Goal: Task Accomplishment & Management: Manage account settings

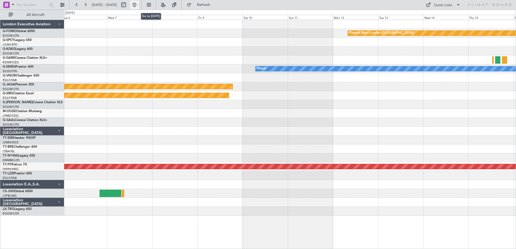
click at [139, 5] on button at bounding box center [134, 5] width 9 height 9
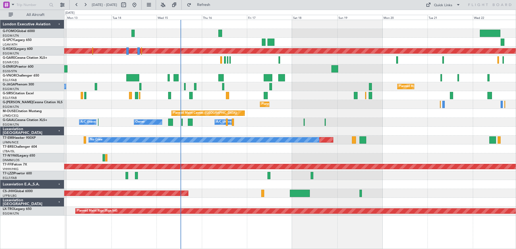
click at [304, 69] on div at bounding box center [289, 68] width 451 height 9
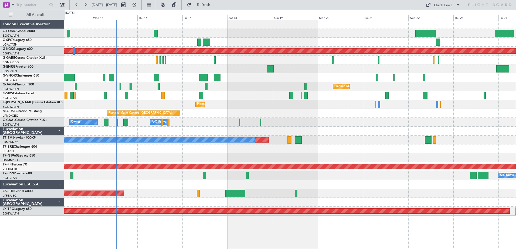
click at [345, 74] on div "Planned Maint Athens (Eleftherios Venizelos Intl) Planned Maint Paris (Le Bourg…" at bounding box center [289, 118] width 451 height 196
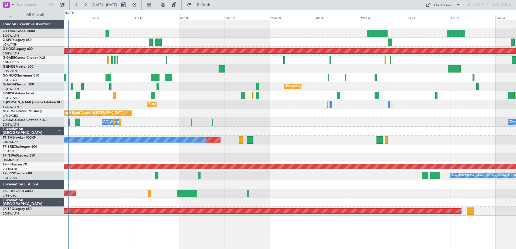
click at [281, 138] on div "Planned Maint No Crew" at bounding box center [289, 140] width 451 height 9
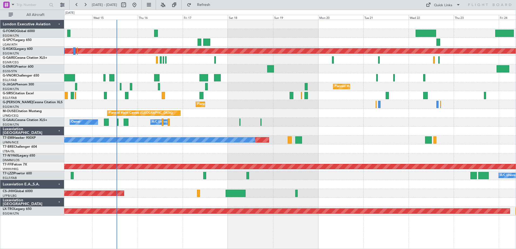
click at [267, 109] on div "Planned Maint Athens (Eleftherios Venizelos Intl) Planned Maint Paris (Le Bourg…" at bounding box center [289, 118] width 451 height 196
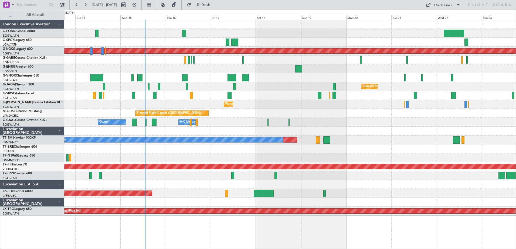
click at [377, 133] on div "Planned Maint Athens (Eleftherios Venizelos Intl) Planned Maint Paris (Le Bourg…" at bounding box center [289, 118] width 451 height 196
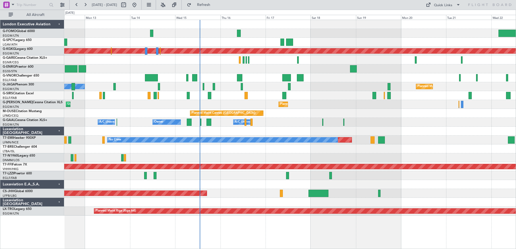
click at [337, 102] on div "Planned Maint Athens (Eleftherios Venizelos Intl) Planned Maint Paris (Le Bourg…" at bounding box center [289, 118] width 451 height 196
click at [322, 82] on div "Planned Maint Paris (Le Bourget) No Crew" at bounding box center [289, 86] width 451 height 9
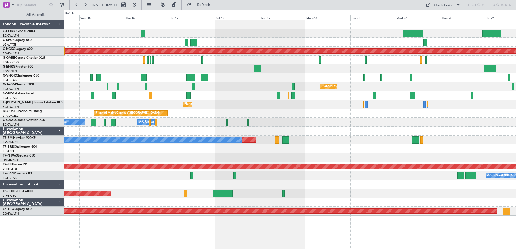
click at [247, 83] on div "Planned Maint Athens (Eleftherios Venizelos Intl) Planned Maint Paris (Le Bourg…" at bounding box center [289, 118] width 451 height 196
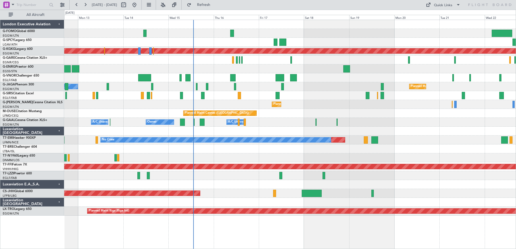
click at [332, 103] on div "Planned Maint [GEOGRAPHIC_DATA] ([GEOGRAPHIC_DATA]) Unplanned Maint [GEOGRAPHIC…" at bounding box center [289, 104] width 451 height 9
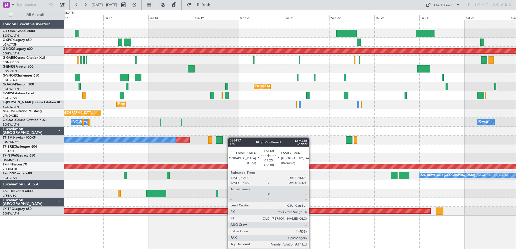
click at [224, 138] on div "Planned Maint Athens (Eleftherios Venizelos Intl) Planned Maint Paris (Le Bourg…" at bounding box center [289, 118] width 451 height 196
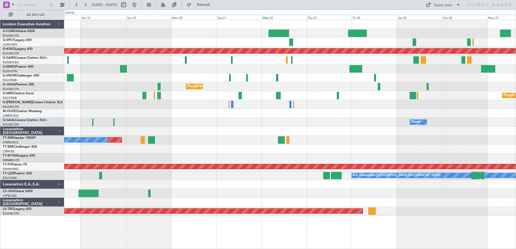
click at [253, 95] on div "Planned Maint Athens (Eleftherios Venizelos Intl) Planned Maint Paris (Le Bourg…" at bounding box center [289, 118] width 451 height 196
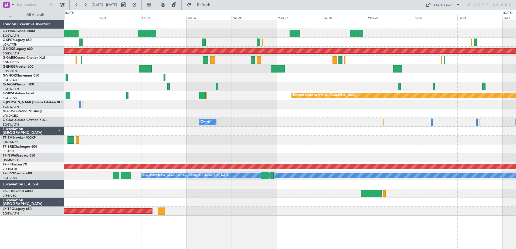
click at [262, 87] on div "Planned Maint Athens (Eleftherios Venizelos Intl) Planned Maint Paris (Le Bourg…" at bounding box center [289, 118] width 451 height 196
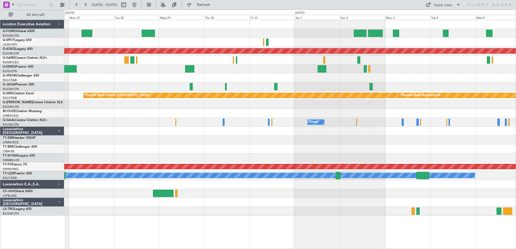
click at [218, 84] on div "Planned Maint Athens (Eleftherios Venizelos Intl) Planned Maint Oxford (Kidling…" at bounding box center [289, 118] width 451 height 196
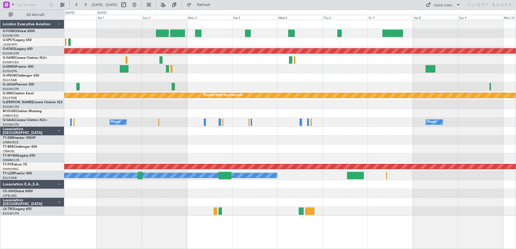
click at [222, 84] on div "Planned Maint Athens (Eleftherios Venizelos Intl) Planned Maint Oxford (Kidling…" at bounding box center [289, 118] width 451 height 196
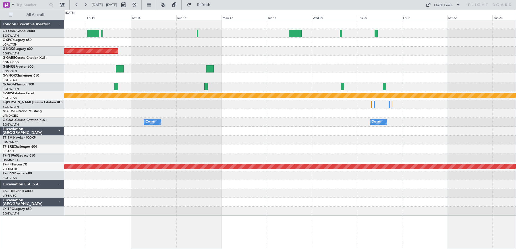
click at [216, 78] on div at bounding box center [289, 77] width 451 height 9
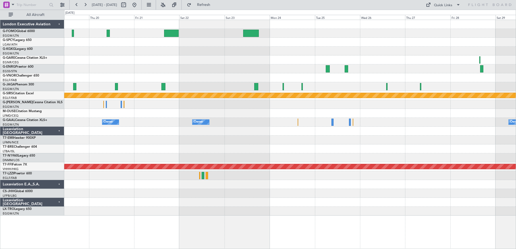
click at [137, 85] on div "Planned Maint Bournemouth Owner Owner Owner Planned Maint Geneva (Cointrin)" at bounding box center [289, 118] width 451 height 196
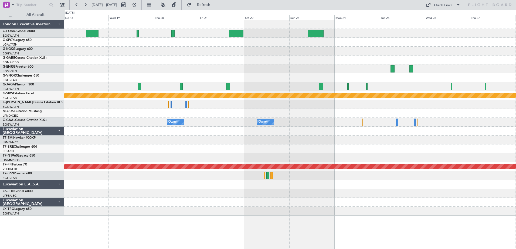
click at [241, 56] on div "Planned Maint Bournemouth Owner Owner Owner Owner Planned Maint Geneva (Cointri…" at bounding box center [289, 118] width 451 height 196
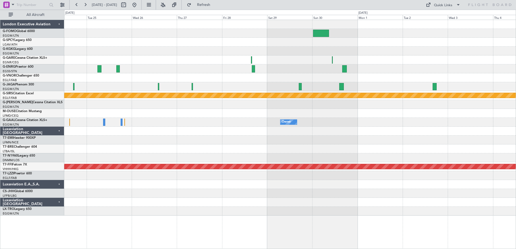
click at [100, 58] on div "Planned Maint Bournemouth Owner Owner Planned Maint Geneva (Cointrin)" at bounding box center [289, 118] width 451 height 196
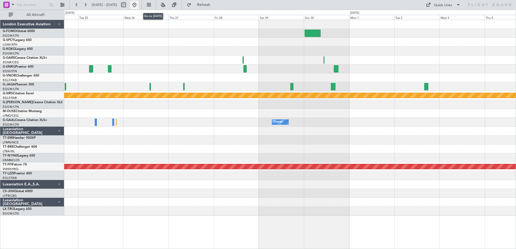
click at [139, 6] on button at bounding box center [134, 5] width 9 height 9
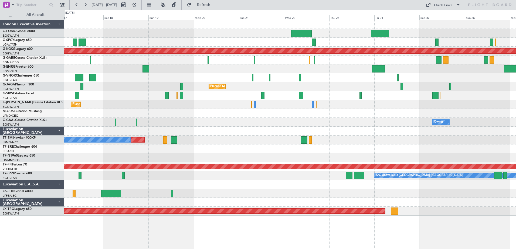
click at [264, 132] on div "Planned Maint Athens (Eleftherios Venizelos Intl) Planned Maint Paris (Le Bourg…" at bounding box center [289, 118] width 451 height 196
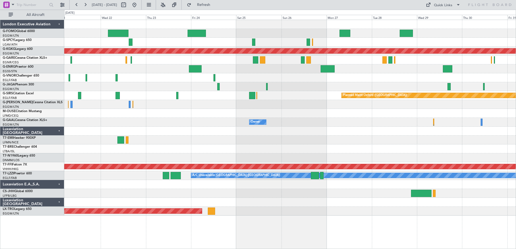
click at [296, 94] on div "Planned Maint Athens (Eleftherios Venizelos Intl) Planned Maint Paris (Le Bourg…" at bounding box center [289, 118] width 451 height 196
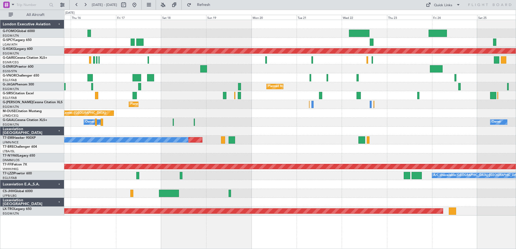
click at [405, 106] on div "Planned Maint Athens (Eleftherios Venizelos Intl) Planned Maint Paris (Le Bourg…" at bounding box center [289, 118] width 451 height 196
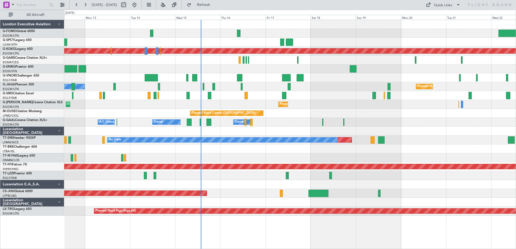
click at [360, 112] on div "Planned Maint Athens (Eleftherios Venizelos Intl) Planned Maint Paris (Le Bourg…" at bounding box center [289, 118] width 451 height 196
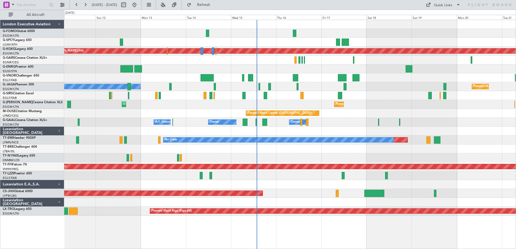
click at [296, 103] on div "Planned Maint [GEOGRAPHIC_DATA] ([GEOGRAPHIC_DATA]) Unplanned Maint [GEOGRAPHIC…" at bounding box center [289, 104] width 451 height 9
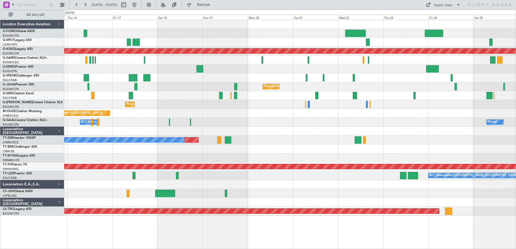
click at [264, 186] on div "Planned Maint Athens (Eleftherios Venizelos Intl) Planned Maint Paris (Le Bourg…" at bounding box center [289, 118] width 451 height 196
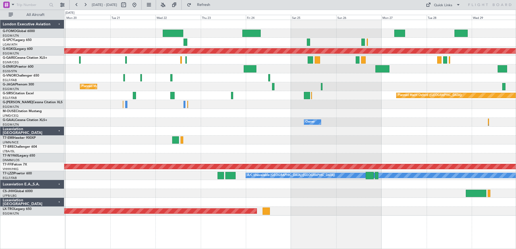
click at [212, 191] on div at bounding box center [289, 193] width 451 height 9
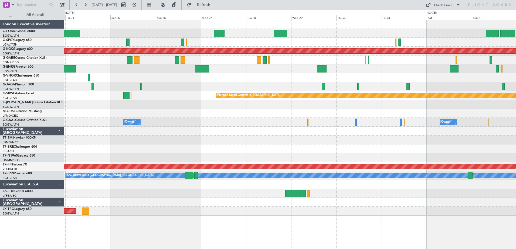
click at [236, 193] on div at bounding box center [289, 193] width 451 height 9
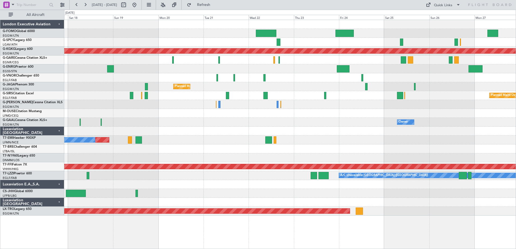
click at [414, 213] on div "Planned Maint Athens ([PERSON_NAME] Intl) Planned Maint [GEOGRAPHIC_DATA] ([GEO…" at bounding box center [289, 118] width 451 height 196
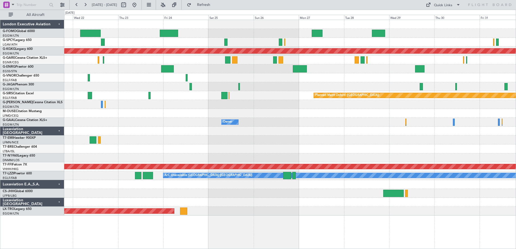
click at [166, 190] on div at bounding box center [289, 193] width 451 height 9
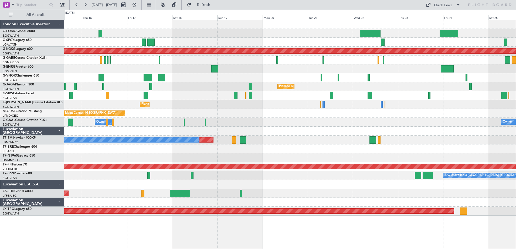
click at [515, 197] on html "22 Oct 2025 - 01 Nov 2025 Refresh Quick Links All Aircraft Planned Maint Athens…" at bounding box center [258, 124] width 516 height 249
click at [139, 5] on button at bounding box center [134, 5] width 9 height 9
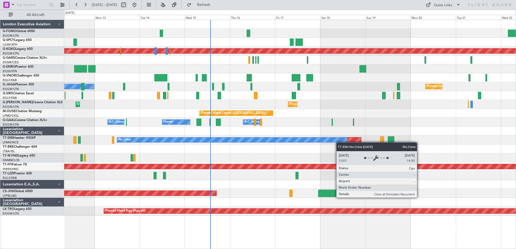
click at [330, 141] on div "Planned Maint Athens ([PERSON_NAME] Intl) Planned Maint [GEOGRAPHIC_DATA] ([GEO…" at bounding box center [289, 118] width 451 height 196
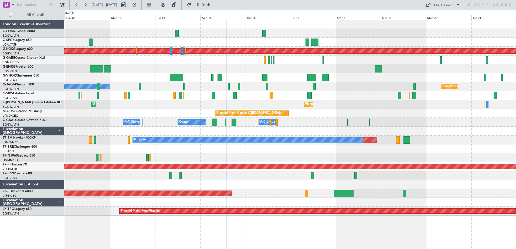
click at [264, 174] on div "Planned Maint Athens (Eleftherios Venizelos Intl) Planned Maint Paris (Le Bourg…" at bounding box center [289, 118] width 451 height 196
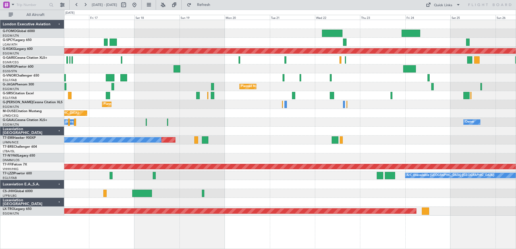
click at [154, 112] on div "Planned Maint Cannes ([GEOGRAPHIC_DATA])" at bounding box center [289, 113] width 451 height 9
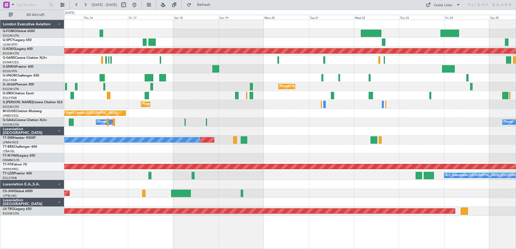
click at [450, 124] on div "Planned Maint Athens (Eleftherios Venizelos Intl) Planned Maint Paris (Le Bourg…" at bounding box center [289, 118] width 451 height 196
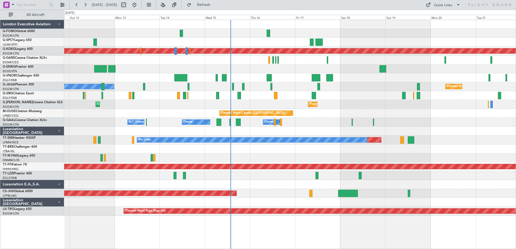
click at [354, 111] on div "Planned Maint Cannes ([GEOGRAPHIC_DATA])" at bounding box center [289, 113] width 451 height 9
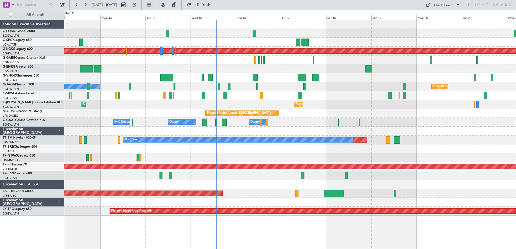
click at [332, 101] on div "Planned Maint Athens (Eleftherios Venizelos Intl) Planned Maint Paris (Le Bourg…" at bounding box center [289, 118] width 451 height 196
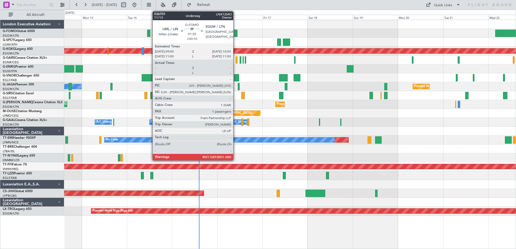
click at [235, 33] on div at bounding box center [236, 33] width 4 height 7
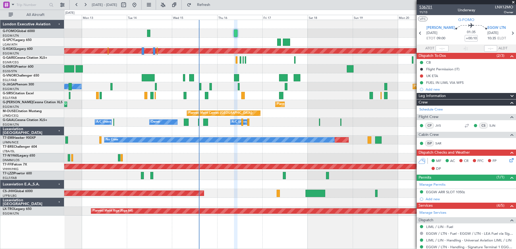
click at [430, 8] on span "536701" at bounding box center [425, 7] width 13 height 6
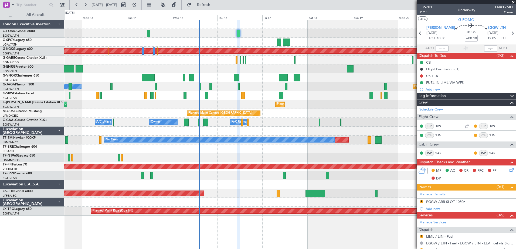
click at [513, 1] on span at bounding box center [512, 2] width 5 height 5
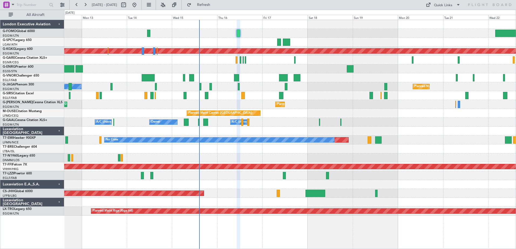
type input "0"
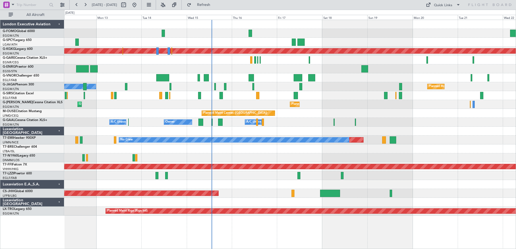
click at [232, 86] on div "Planned Maint Athens ([PERSON_NAME] Intl) Planned Maint [GEOGRAPHIC_DATA] ([GEO…" at bounding box center [289, 118] width 451 height 196
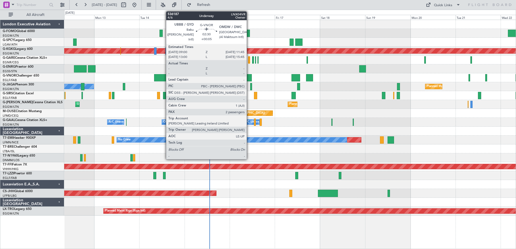
click at [249, 78] on div at bounding box center [248, 77] width 5 height 7
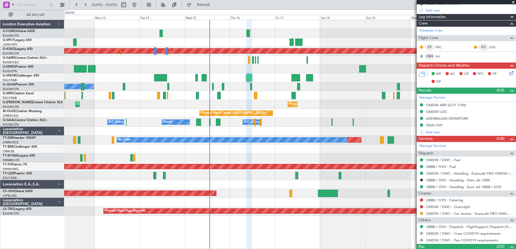
scroll to position [120, 0]
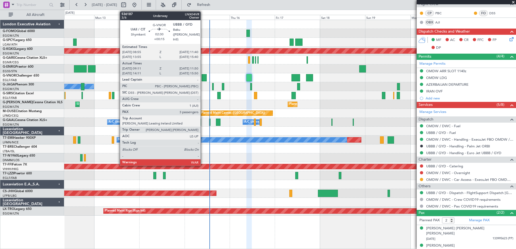
click at [203, 76] on div at bounding box center [203, 77] width 5 height 7
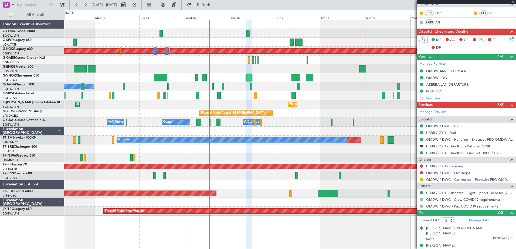
type input "+00:15"
type input "09:21"
type input "11:45"
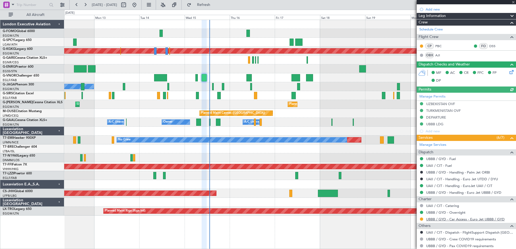
scroll to position [139, 0]
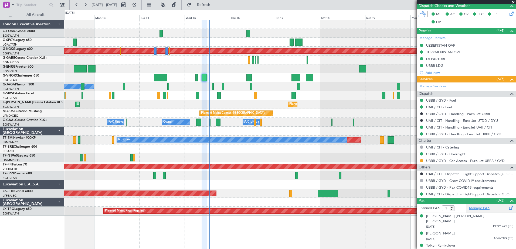
click at [479, 208] on link "Manage PAX" at bounding box center [479, 208] width 20 height 5
click at [513, 2] on span at bounding box center [512, 2] width 5 height 5
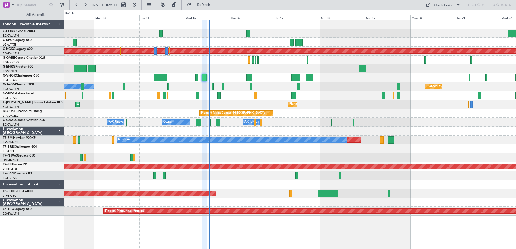
type input "0"
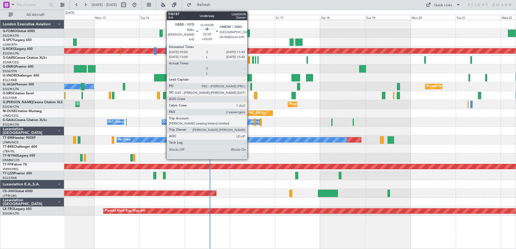
click at [249, 78] on div at bounding box center [248, 77] width 5 height 7
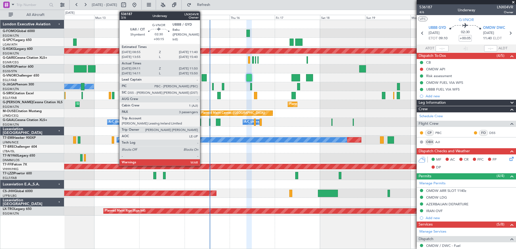
click at [202, 78] on div at bounding box center [203, 77] width 5 height 7
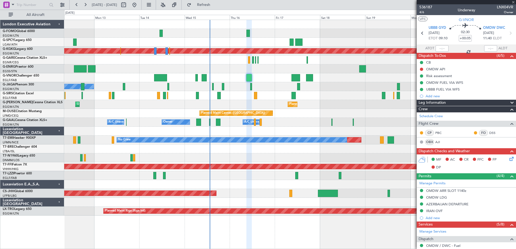
type input "+00:15"
type input "09:21"
type input "11:45"
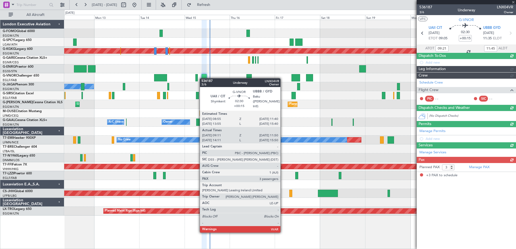
click at [202, 78] on div at bounding box center [203, 77] width 5 height 7
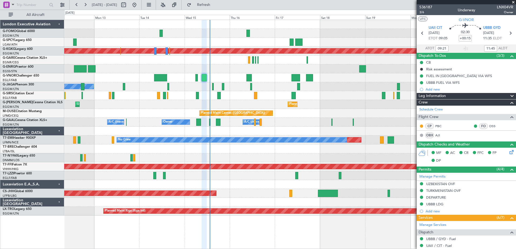
click at [512, 3] on span at bounding box center [512, 2] width 5 height 5
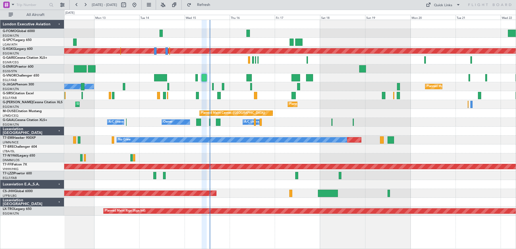
type input "0"
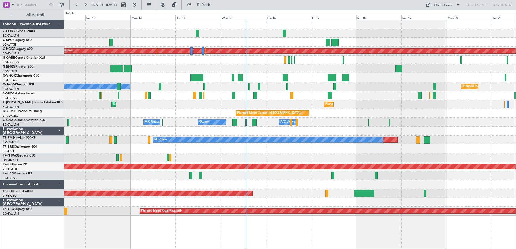
click at [360, 105] on div "Unplanned Maint [GEOGRAPHIC_DATA] ([GEOGRAPHIC_DATA]) Planned Maint [GEOGRAPHIC…" at bounding box center [289, 104] width 451 height 9
click at [356, 94] on div "A/C Unavailable" at bounding box center [289, 95] width 451 height 9
click at [215, 5] on span "Refresh" at bounding box center [203, 5] width 23 height 4
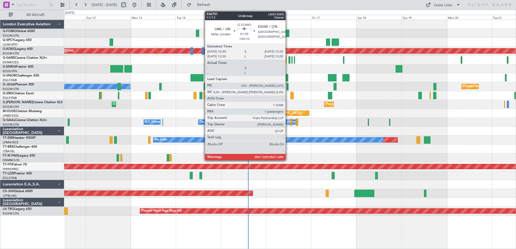
click at [288, 34] on div at bounding box center [287, 33] width 4 height 7
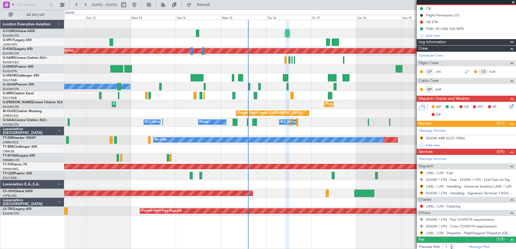
scroll to position [68, 0]
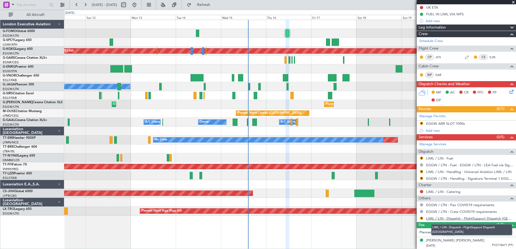
click at [455, 218] on link "LIML / LIN - Dispatch - FlightSupport Dispatch [GEOGRAPHIC_DATA]" at bounding box center [469, 218] width 87 height 5
click at [512, 3] on span at bounding box center [512, 2] width 5 height 5
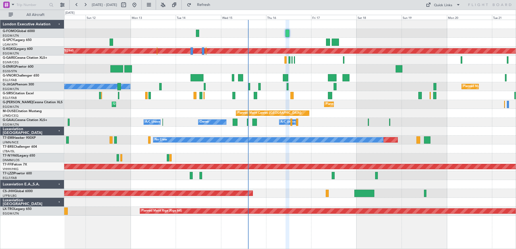
type input "0"
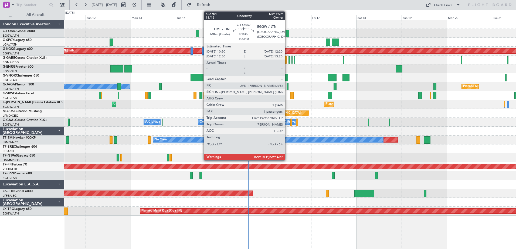
click at [287, 33] on div at bounding box center [287, 33] width 4 height 7
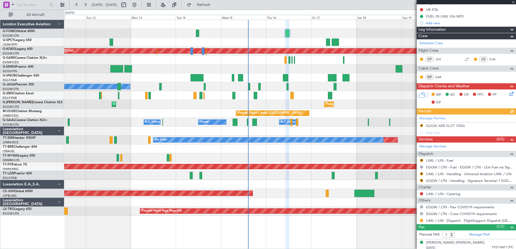
scroll to position [68, 0]
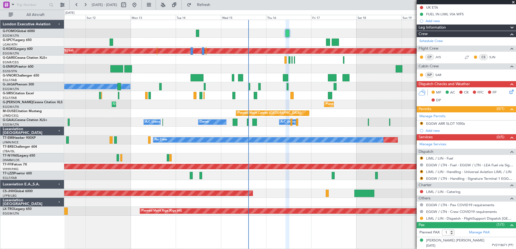
click at [316, 72] on div at bounding box center [289, 68] width 451 height 9
click at [512, 1] on span at bounding box center [512, 2] width 5 height 5
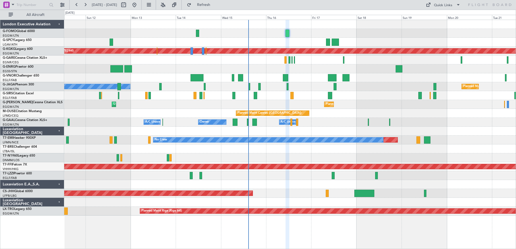
type input "0"
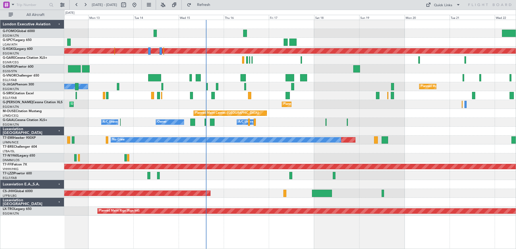
click at [341, 105] on div "Unplanned Maint [GEOGRAPHIC_DATA] ([GEOGRAPHIC_DATA]) Planned Maint [GEOGRAPHIC…" at bounding box center [289, 104] width 451 height 9
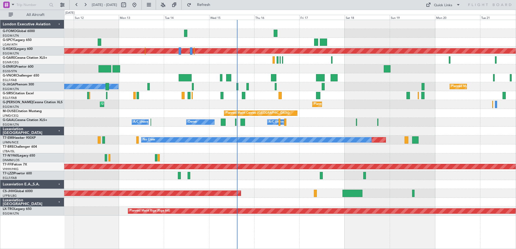
click at [338, 102] on div "Planned Maint Athens ([PERSON_NAME] Intl) No Crew Planned Maint [GEOGRAPHIC_DAT…" at bounding box center [289, 118] width 451 height 196
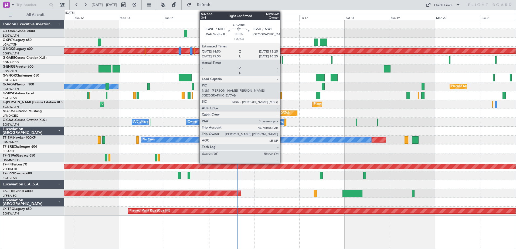
click at [282, 60] on div at bounding box center [282, 59] width 1 height 7
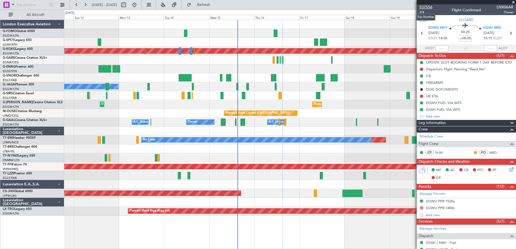
click at [431, 7] on span "537556" at bounding box center [425, 7] width 13 height 6
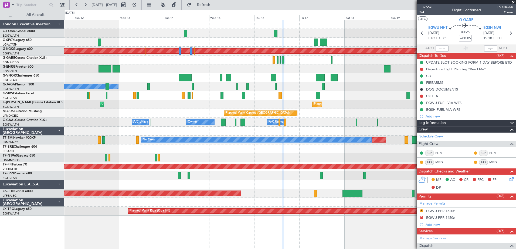
click at [515, 0] on span at bounding box center [512, 2] width 5 height 5
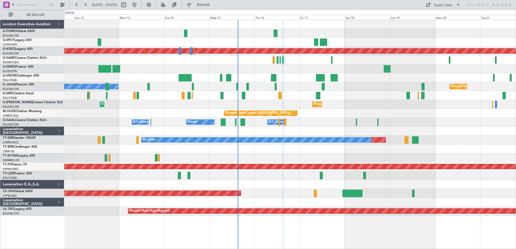
type input "0"
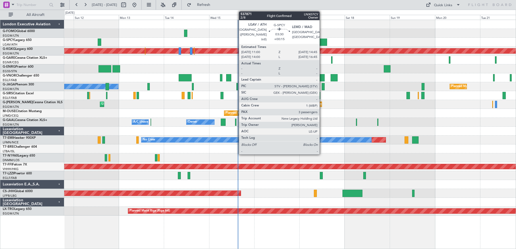
click at [322, 42] on div at bounding box center [323, 42] width 7 height 7
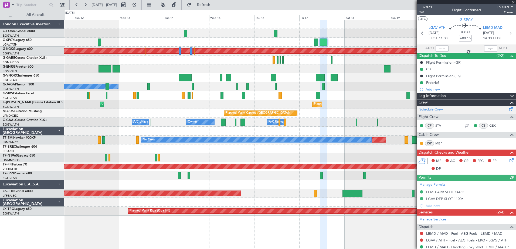
click at [438, 108] on link "Schedule Crew" at bounding box center [430, 109] width 23 height 5
click at [512, 3] on span at bounding box center [512, 2] width 5 height 5
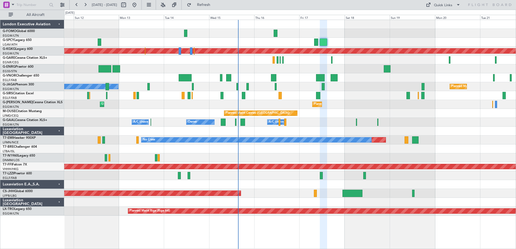
type input "0"
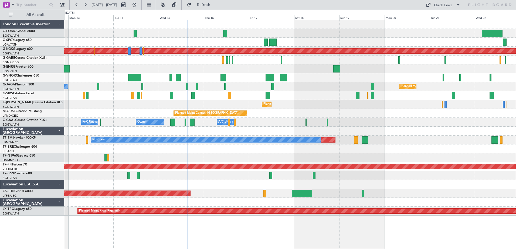
click at [392, 124] on div "Owner Owner A/C Unavailable A/C Unavailable Owner" at bounding box center [289, 122] width 451 height 9
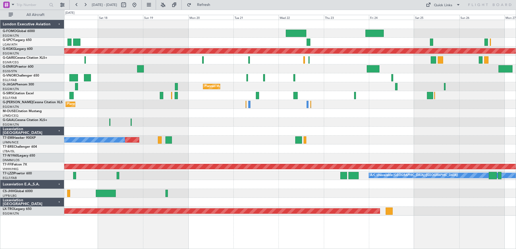
click at [235, 37] on div at bounding box center [289, 33] width 451 height 9
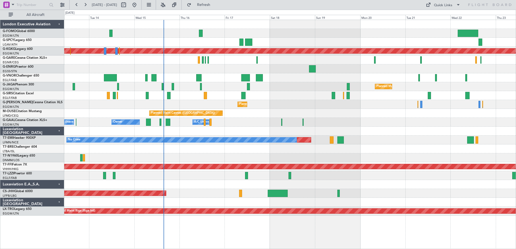
click at [321, 55] on div "Planned Maint Athens ([PERSON_NAME] Intl) Planned Maint [GEOGRAPHIC_DATA] ([GEO…" at bounding box center [289, 118] width 451 height 196
click at [294, 94] on div at bounding box center [289, 95] width 451 height 9
click at [458, 6] on span at bounding box center [458, 5] width 6 height 6
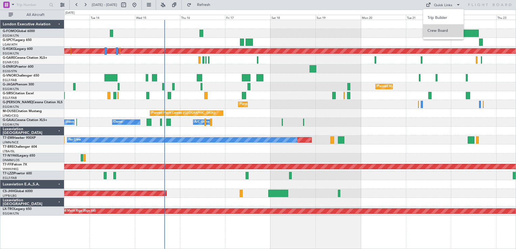
click at [443, 30] on button "Crew Board" at bounding box center [443, 30] width 40 height 13
click at [307, 104] on div "Planned Maint [GEOGRAPHIC_DATA] ([GEOGRAPHIC_DATA]) Unplanned Maint [GEOGRAPHIC…" at bounding box center [289, 104] width 451 height 9
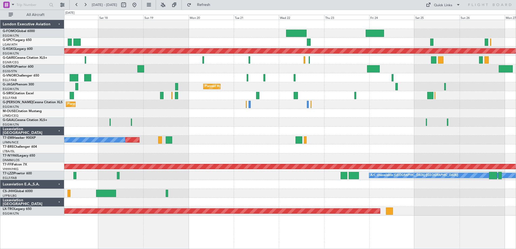
click at [240, 127] on div "Planned Maint Athens ([PERSON_NAME] Intl) Planned Maint [GEOGRAPHIC_DATA] ([GEO…" at bounding box center [289, 118] width 451 height 196
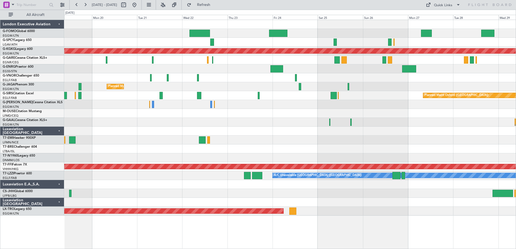
click at [365, 126] on div at bounding box center [289, 122] width 451 height 9
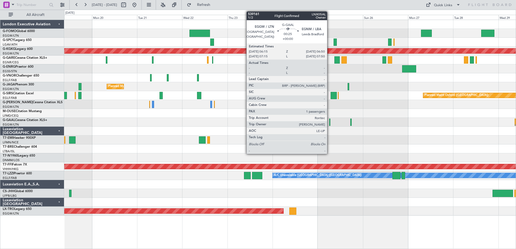
click at [329, 122] on div at bounding box center [329, 122] width 1 height 7
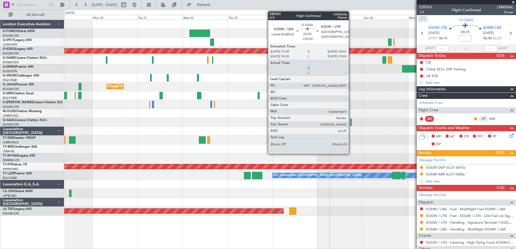
click at [351, 123] on div at bounding box center [350, 122] width 1 height 7
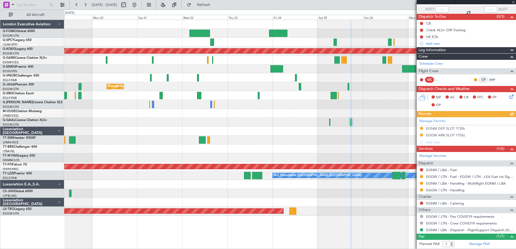
scroll to position [51, 0]
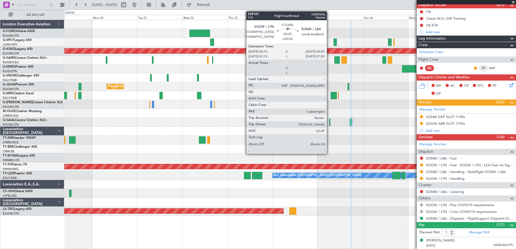
click at [329, 122] on div at bounding box center [329, 122] width 1 height 7
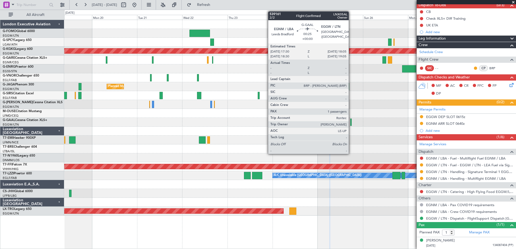
click at [351, 121] on div at bounding box center [350, 122] width 1 height 7
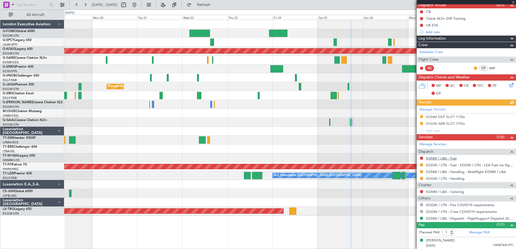
click at [441, 158] on link "EGNM / LBA - Fuel" at bounding box center [441, 158] width 30 height 5
click at [445, 179] on link "EGGW / LTN - Handling" at bounding box center [445, 178] width 38 height 5
click at [215, 6] on span "Refresh" at bounding box center [203, 5] width 23 height 4
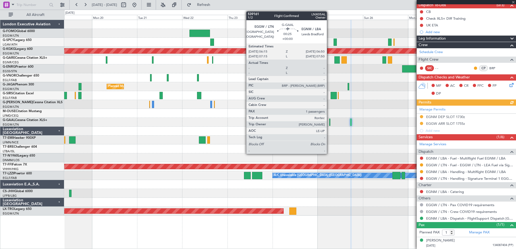
click at [329, 122] on div at bounding box center [329, 122] width 1 height 7
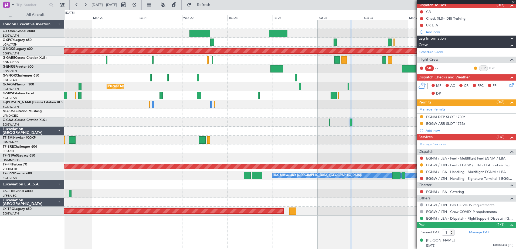
click at [329, 122] on div at bounding box center [329, 122] width 1 height 7
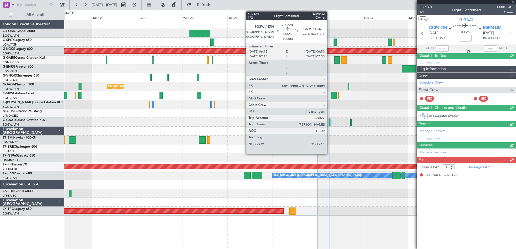
scroll to position [0, 0]
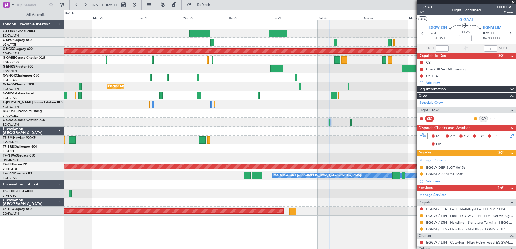
click at [513, 3] on span at bounding box center [512, 2] width 5 height 5
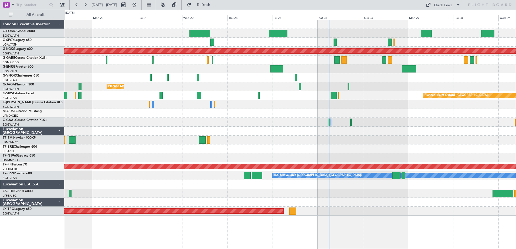
type input "0"
click at [139, 5] on button at bounding box center [134, 5] width 9 height 9
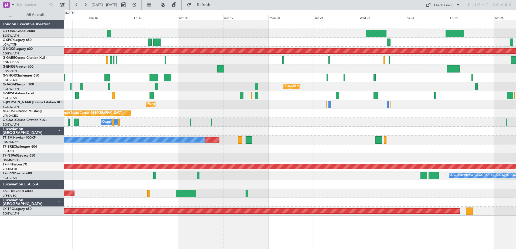
click at [259, 82] on div "Planned Maint Athens ([PERSON_NAME] Intl) Planned Maint [GEOGRAPHIC_DATA] ([GEO…" at bounding box center [289, 118] width 451 height 196
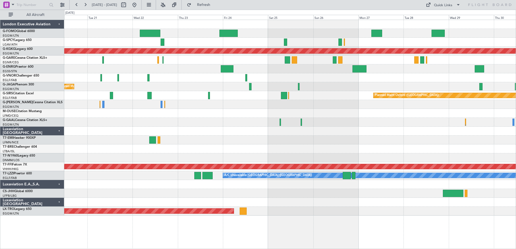
click at [177, 64] on div at bounding box center [289, 60] width 451 height 9
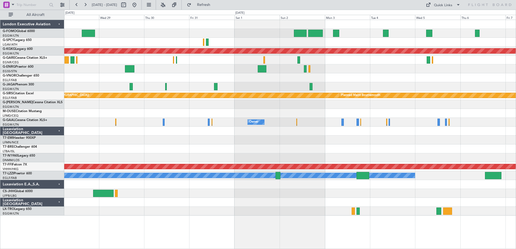
click at [158, 66] on div "Planned Maint Athens ([PERSON_NAME] Intl) Planned Maint [GEOGRAPHIC_DATA] ([GEO…" at bounding box center [289, 118] width 451 height 196
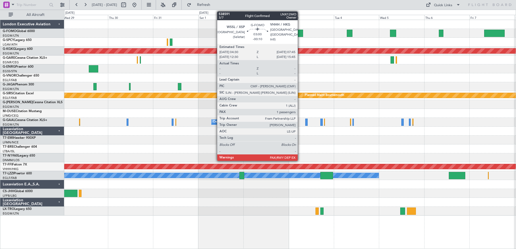
click at [300, 33] on div at bounding box center [300, 33] width 6 height 7
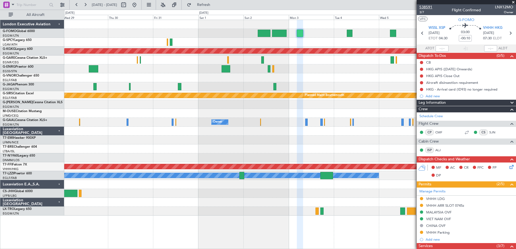
click at [429, 7] on span "538591" at bounding box center [425, 7] width 13 height 6
click at [215, 5] on span "Refresh" at bounding box center [203, 5] width 23 height 4
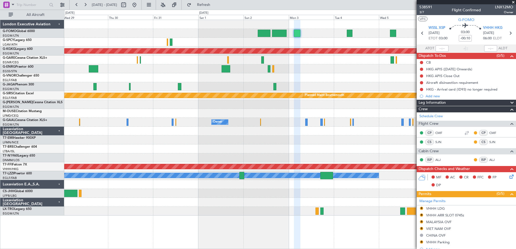
click at [512, 2] on span at bounding box center [512, 2] width 5 height 5
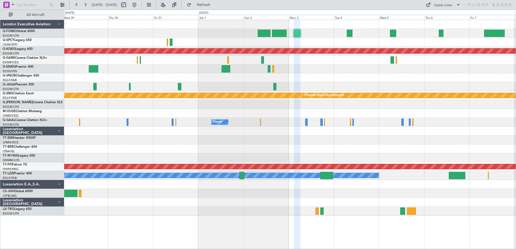
type input "0"
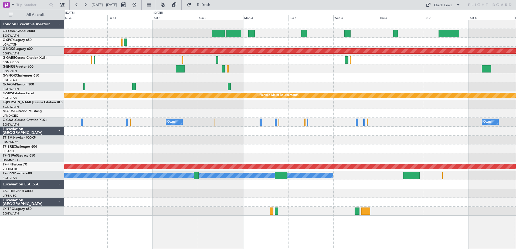
click at [404, 71] on div at bounding box center [289, 68] width 451 height 9
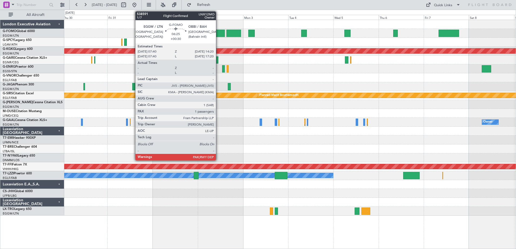
click at [218, 33] on div at bounding box center [218, 33] width 13 height 7
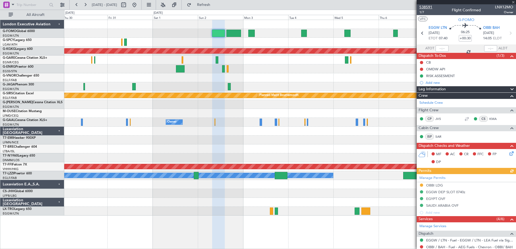
click at [428, 6] on span "538591" at bounding box center [425, 7] width 13 height 6
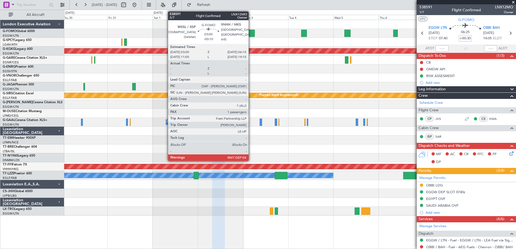
click at [251, 34] on div at bounding box center [251, 33] width 6 height 7
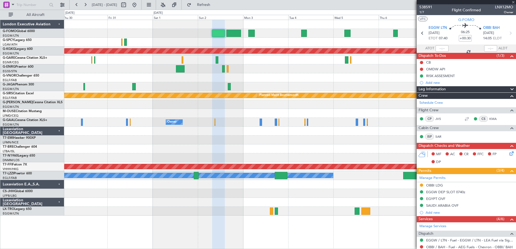
click at [251, 34] on div at bounding box center [251, 33] width 6 height 7
type input "-00:10"
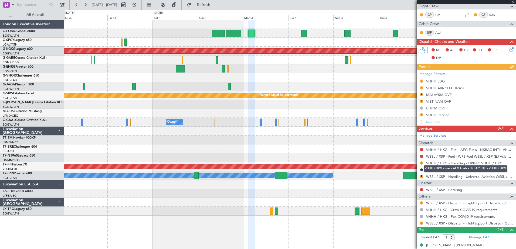
scroll to position [122, 0]
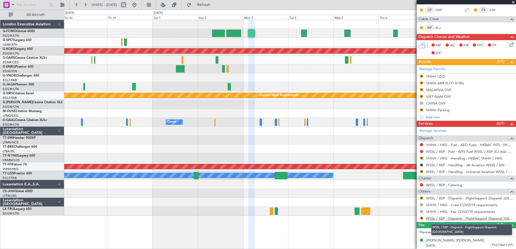
click at [460, 218] on link "WSSL / XSP - Dispatch - FlightSupport Dispatch [GEOGRAPHIC_DATA]" at bounding box center [469, 218] width 87 height 5
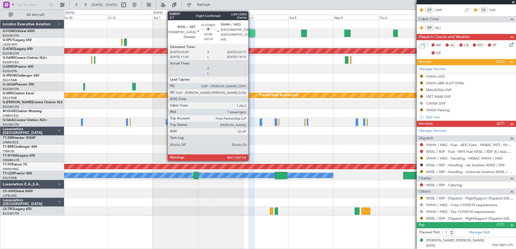
click at [251, 32] on div at bounding box center [251, 33] width 6 height 7
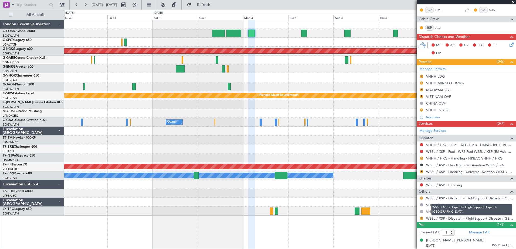
click at [457, 198] on link "WSSL / XSP - Dispatch - FlightSupport Dispatch [GEOGRAPHIC_DATA]" at bounding box center [469, 198] width 87 height 5
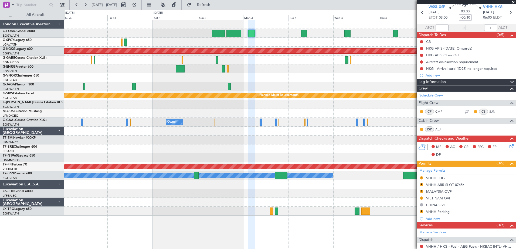
scroll to position [0, 0]
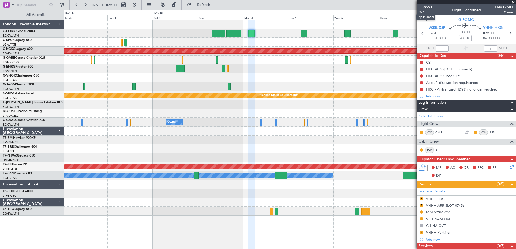
click at [427, 7] on span "538591" at bounding box center [425, 7] width 13 height 6
click at [512, 2] on span at bounding box center [512, 2] width 5 height 5
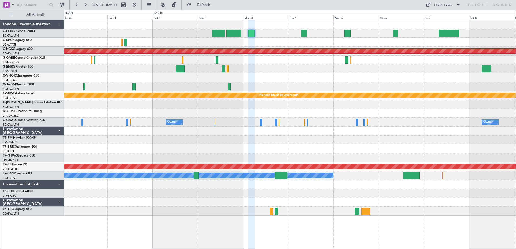
type input "0"
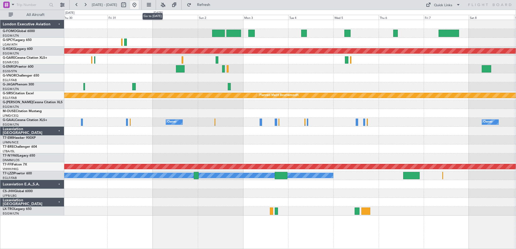
click at [139, 4] on button at bounding box center [134, 5] width 9 height 9
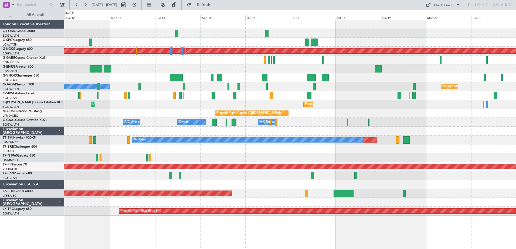
click at [324, 121] on div "Owner Owner A/C Unavailable A/C Unavailable" at bounding box center [289, 122] width 451 height 9
click at [349, 88] on div "No Crew Planned Maint Paris (Le Bourget)" at bounding box center [289, 86] width 451 height 9
click at [338, 97] on div "A/C Unavailable" at bounding box center [289, 95] width 451 height 9
